Goal: Navigation & Orientation: Go to known website

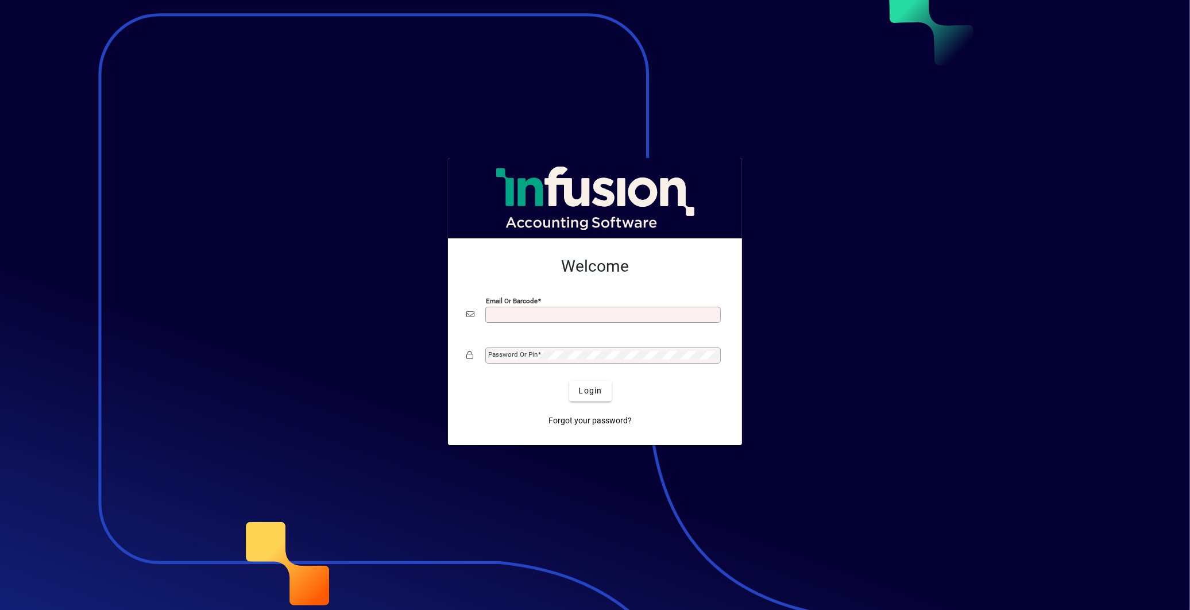
click at [503, 310] on input "Email or Barcode" at bounding box center [604, 314] width 232 height 9
type input "**********"
click at [569, 381] on button "Login" at bounding box center [590, 391] width 42 height 21
